Goal: Navigation & Orientation: Find specific page/section

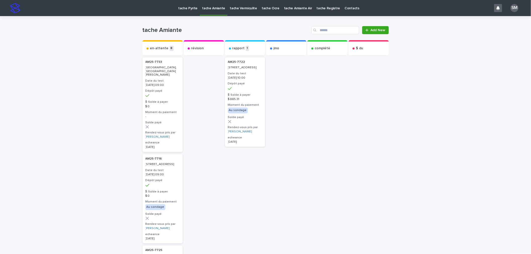
click at [186, 9] on p "tache Pyrite" at bounding box center [187, 5] width 19 height 11
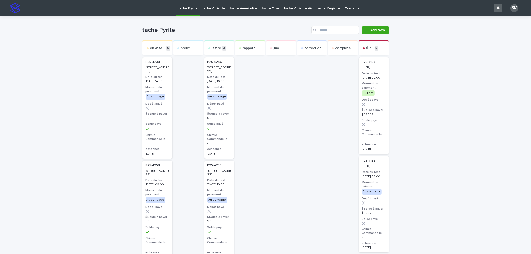
click at [215, 9] on p "tache Amiante" at bounding box center [213, 5] width 23 height 11
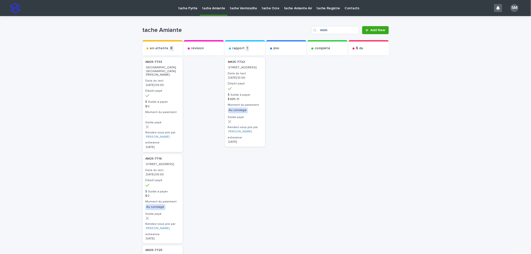
click at [188, 7] on p "tache Pyrite" at bounding box center [187, 5] width 19 height 11
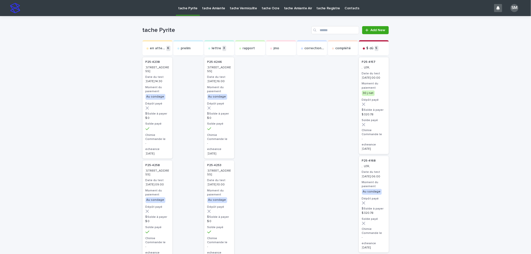
click at [209, 8] on p "tache Amiante" at bounding box center [213, 5] width 23 height 11
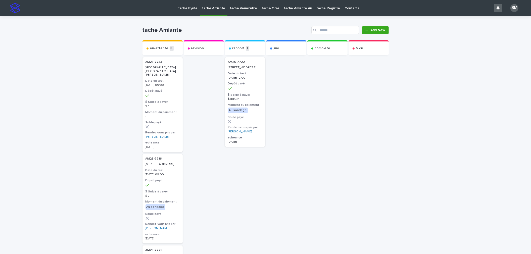
click at [232, 6] on p "tache Vermiculite" at bounding box center [243, 5] width 27 height 11
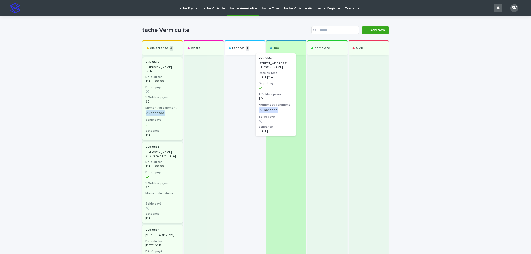
drag, startPoint x: 245, startPoint y: 68, endPoint x: 279, endPoint y: 65, distance: 34.4
click at [279, 65] on div "en-attente 3 V25-9552 , [PERSON_NAME], Lachute Date du test [DATE] 00:00 Dépôt …" at bounding box center [266, 186] width 246 height 292
